Goal: Transaction & Acquisition: Book appointment/travel/reservation

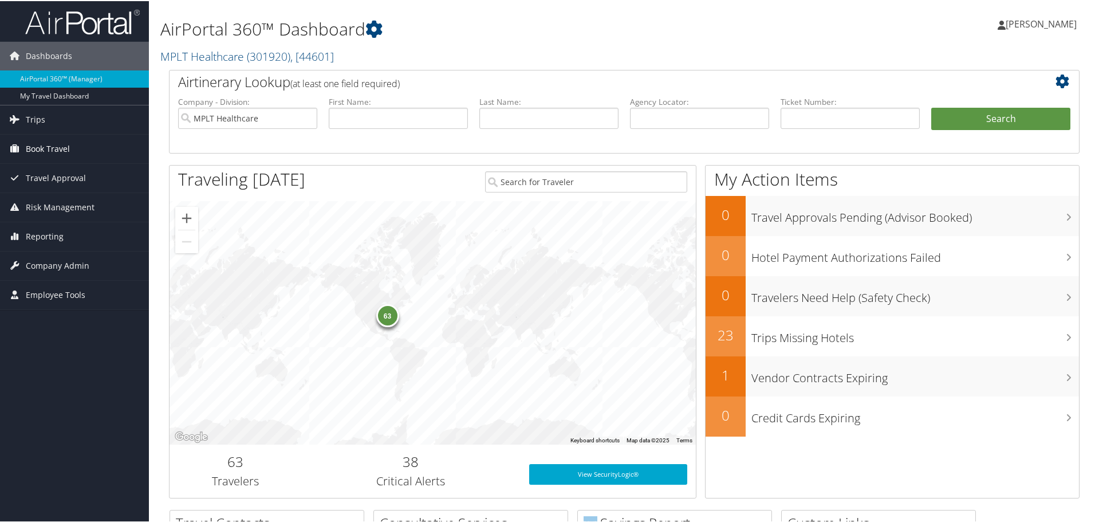
click at [51, 147] on span "Book Travel" at bounding box center [48, 147] width 44 height 29
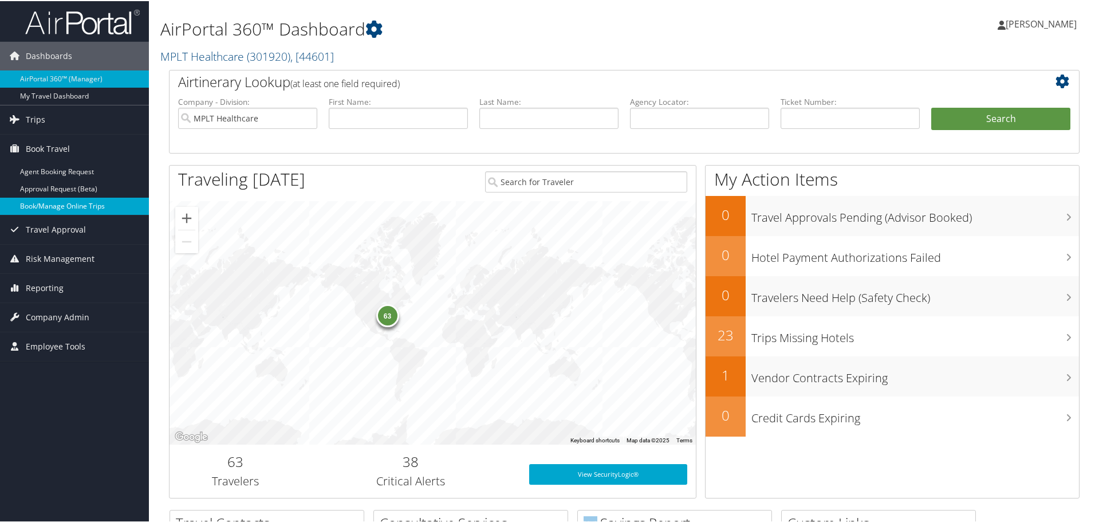
click at [77, 203] on link "Book/Manage Online Trips" at bounding box center [74, 204] width 149 height 17
